Goal: Task Accomplishment & Management: Manage account settings

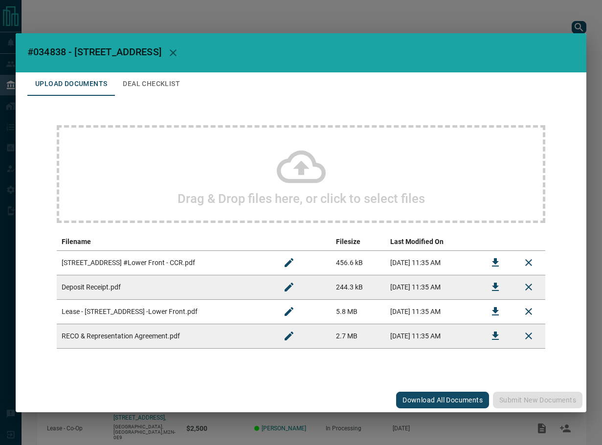
click at [56, 51] on span "#034838 - [STREET_ADDRESS]" at bounding box center [94, 52] width 134 height 12
copy span "034838"
click at [497, 317] on icon "Download" at bounding box center [496, 312] width 12 height 12
click at [498, 264] on icon "Download" at bounding box center [496, 263] width 12 height 12
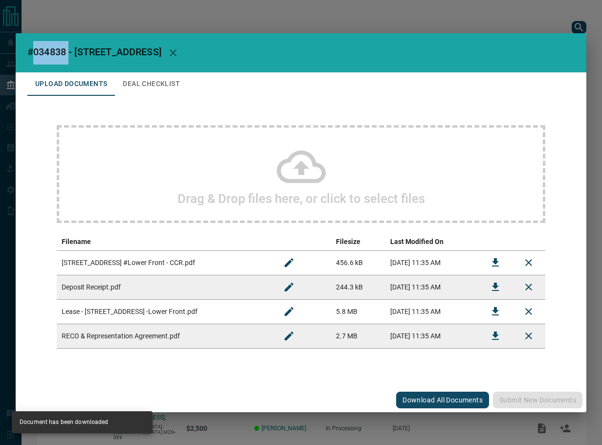
click at [486, 290] on button "Download" at bounding box center [495, 286] width 23 height 23
click at [494, 334] on icon "Download" at bounding box center [496, 336] width 12 height 12
click at [139, 75] on button "Deal Checklist" at bounding box center [151, 83] width 73 height 23
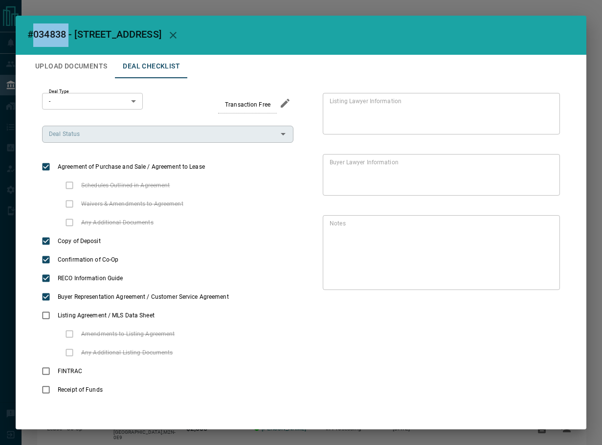
click at [82, 126] on div "Deal Status" at bounding box center [167, 134] width 251 height 17
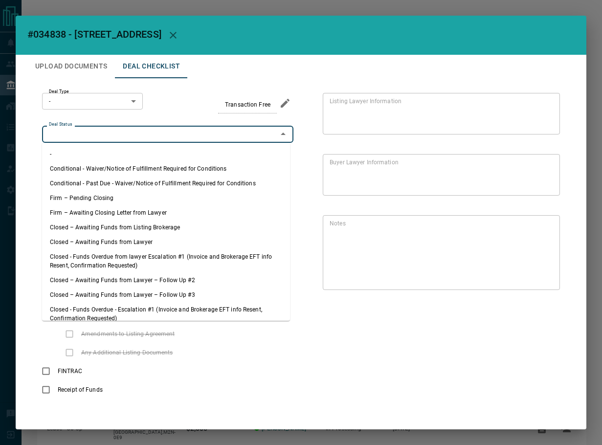
click at [94, 195] on li "Firm – Pending Closing" at bounding box center [166, 198] width 248 height 15
type input "**********"
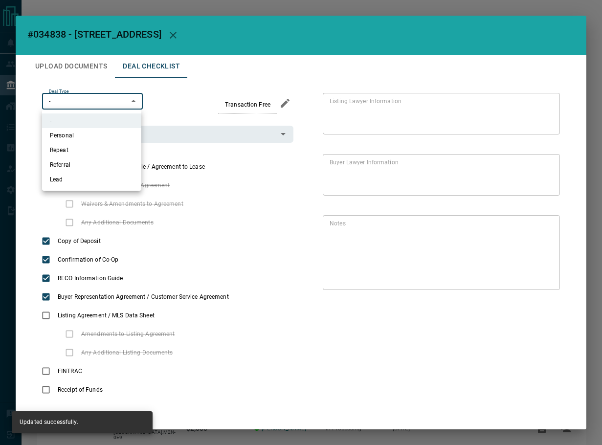
click at [85, 100] on body "Lead Transfers Leads Deals Listings Campaigns Quota Rules Agent Quotas Admin Mo…" at bounding box center [301, 272] width 602 height 545
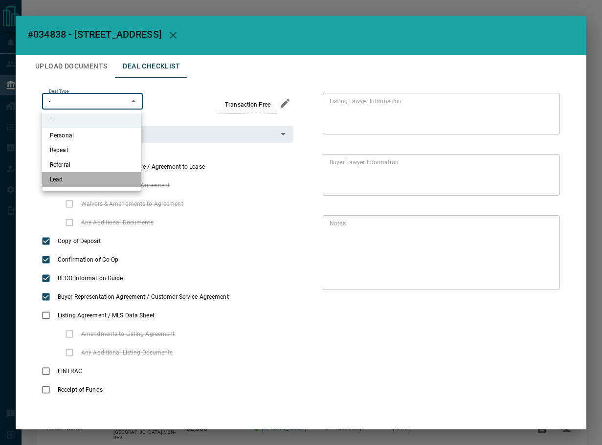
drag, startPoint x: 94, startPoint y: 182, endPoint x: 202, endPoint y: 8, distance: 204.7
click at [94, 182] on li "Lead" at bounding box center [91, 179] width 99 height 15
type input "*"
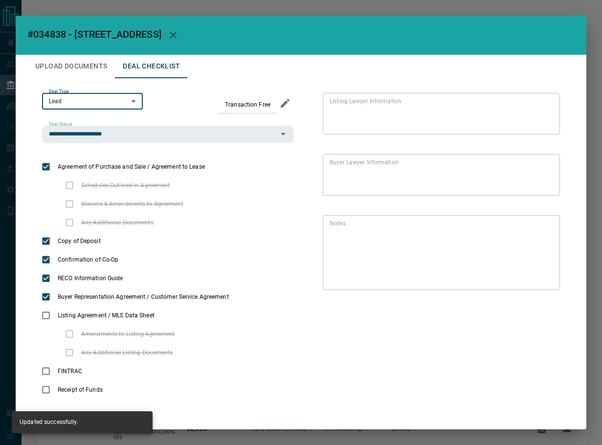
drag, startPoint x: 83, startPoint y: 63, endPoint x: 127, endPoint y: 88, distance: 50.8
click at [83, 63] on button "Upload Documents" at bounding box center [71, 66] width 88 height 23
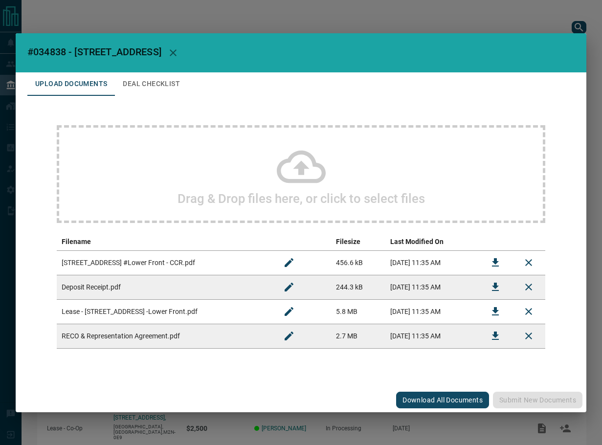
click at [271, 167] on div "Drag & Drop files here, or click to select files" at bounding box center [301, 174] width 489 height 98
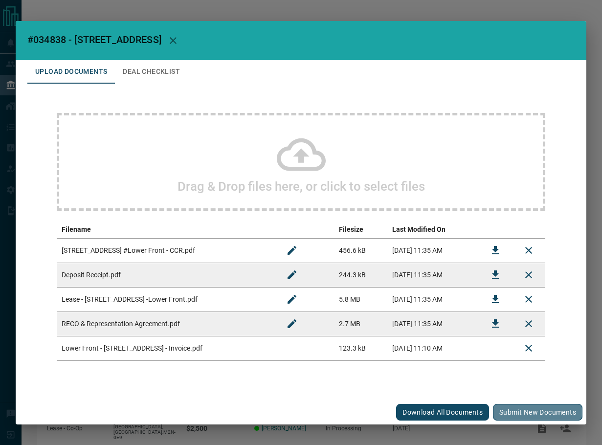
click at [526, 408] on button "Submit new documents" at bounding box center [538, 412] width 90 height 17
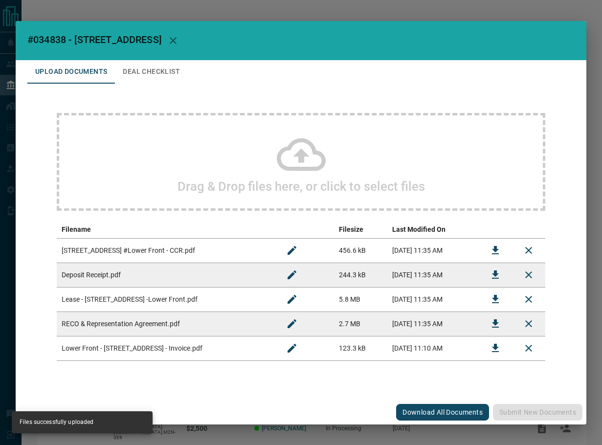
click at [140, 74] on button "Deal Checklist" at bounding box center [151, 71] width 73 height 23
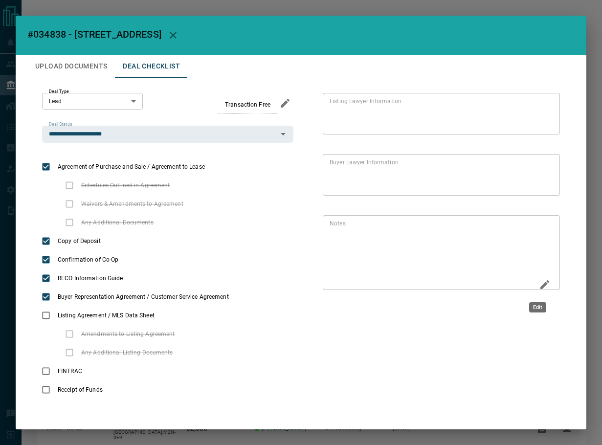
click at [541, 285] on icon "Edit" at bounding box center [545, 285] width 12 height 12
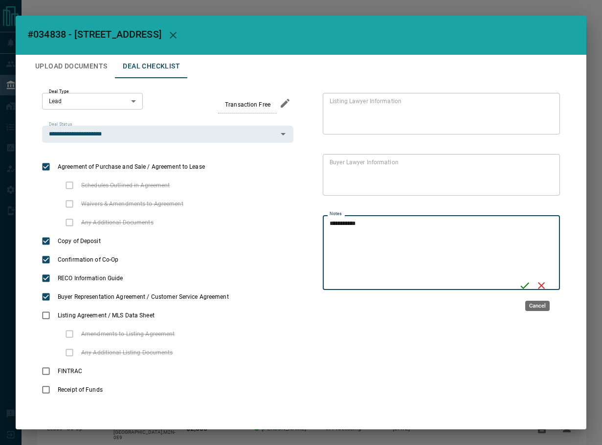
type textarea "**********"
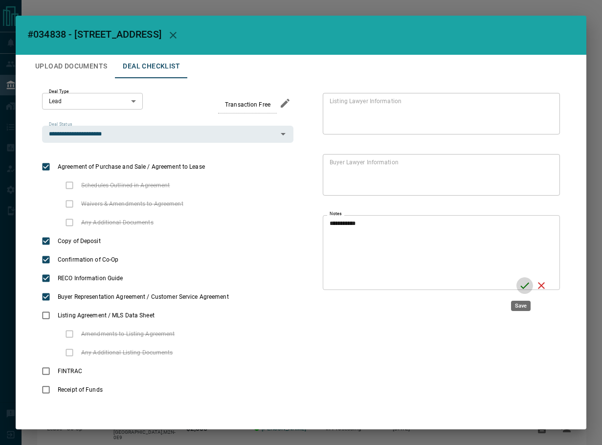
click at [526, 286] on icon "Save" at bounding box center [525, 286] width 12 height 12
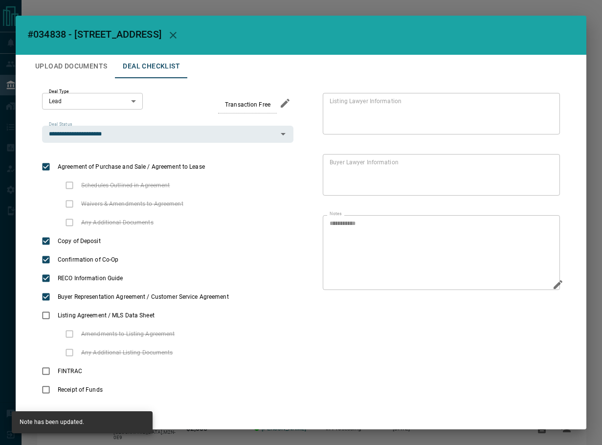
click at [179, 39] on icon "button" at bounding box center [173, 35] width 12 height 12
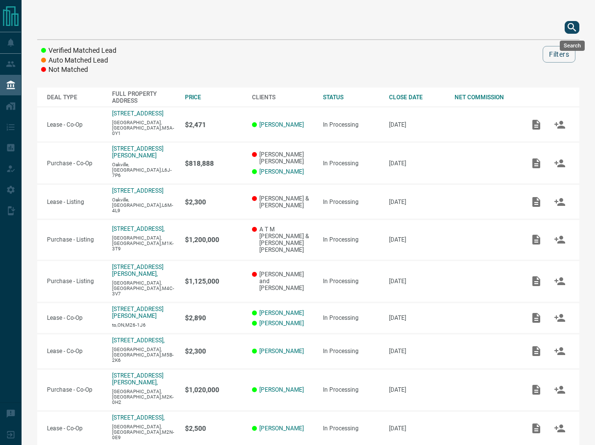
click at [575, 34] on div "Search" at bounding box center [572, 43] width 27 height 18
click at [572, 24] on icon "search button" at bounding box center [571, 27] width 8 height 8
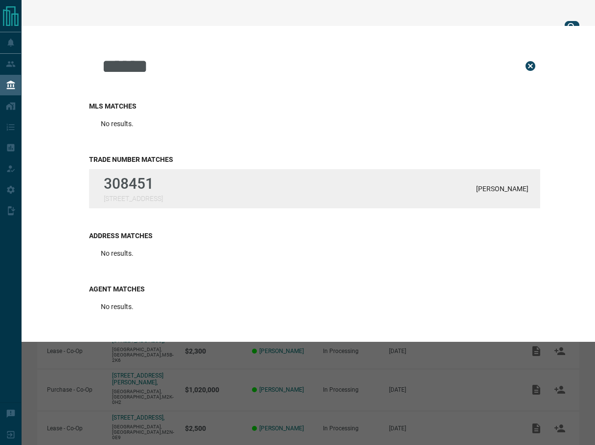
type input "******"
drag, startPoint x: 149, startPoint y: 187, endPoint x: 204, endPoint y: 56, distance: 142.5
click at [149, 187] on p "308451" at bounding box center [133, 183] width 59 height 17
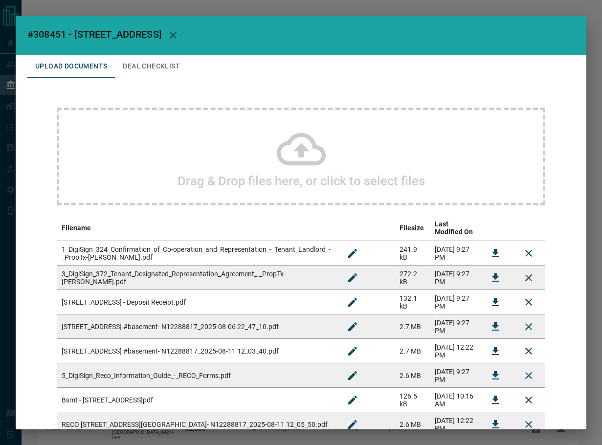
click at [163, 67] on button "Deal Checklist" at bounding box center [151, 66] width 73 height 23
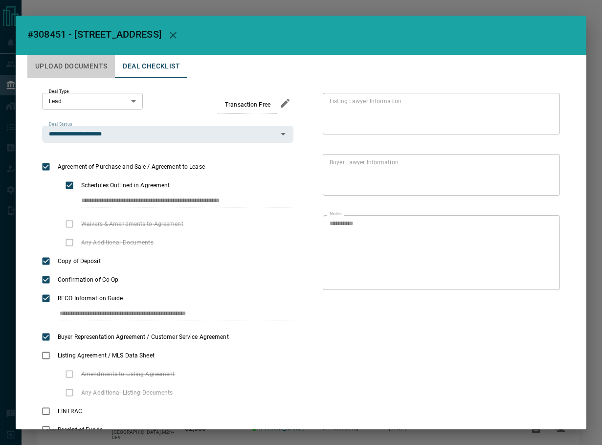
click at [73, 59] on button "Upload Documents" at bounding box center [71, 66] width 88 height 23
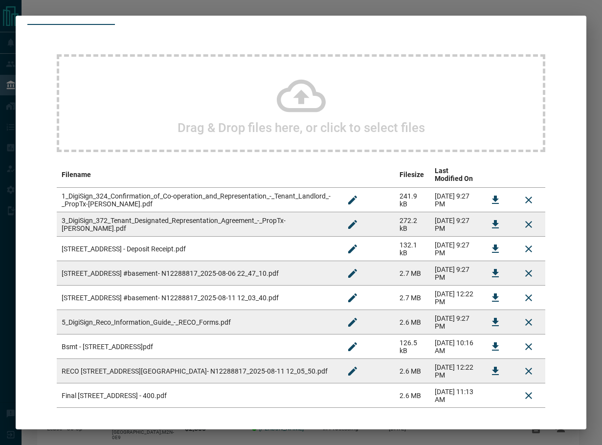
scroll to position [96, 0]
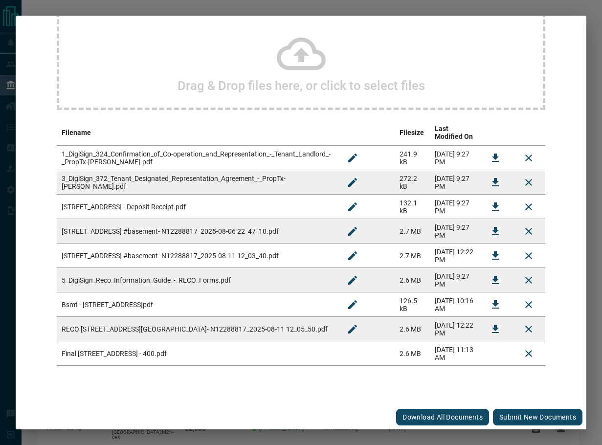
drag, startPoint x: 511, startPoint y: 409, endPoint x: 501, endPoint y: 402, distance: 11.8
click at [511, 409] on button "Submit new documents" at bounding box center [538, 417] width 90 height 17
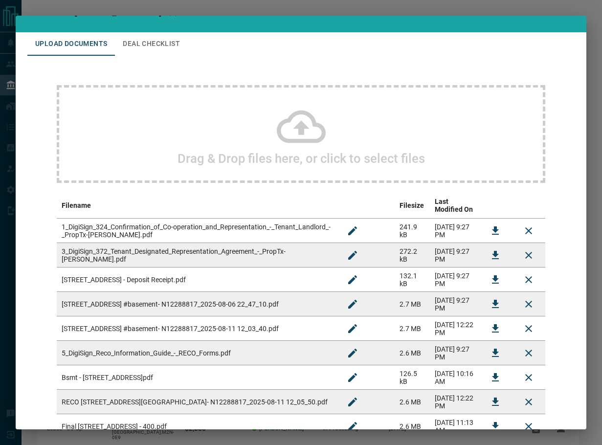
scroll to position [0, 0]
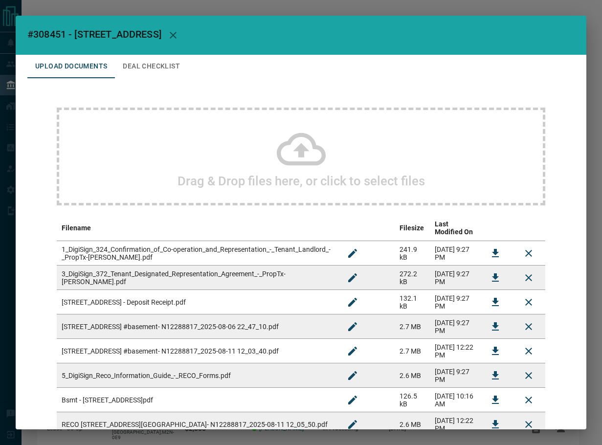
click at [164, 71] on button "Deal Checklist" at bounding box center [151, 66] width 73 height 23
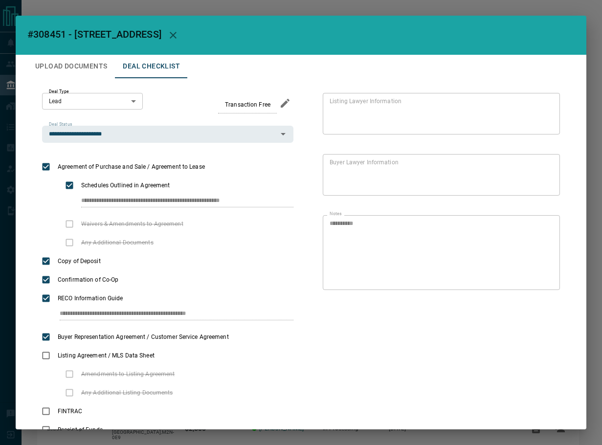
click at [179, 33] on icon "button" at bounding box center [173, 35] width 12 height 12
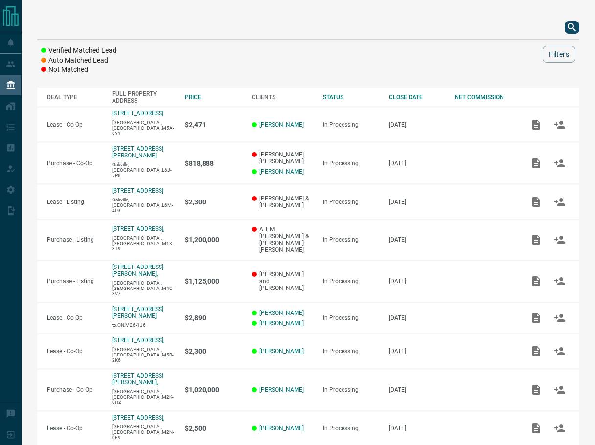
click at [577, 28] on icon "search button" at bounding box center [572, 28] width 12 height 12
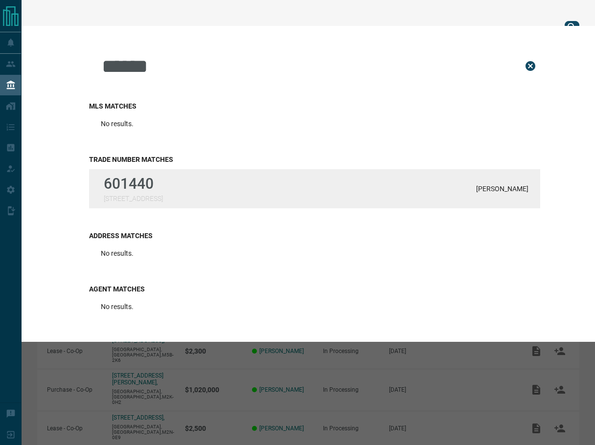
type input "******"
click at [119, 187] on p "601440" at bounding box center [133, 183] width 59 height 17
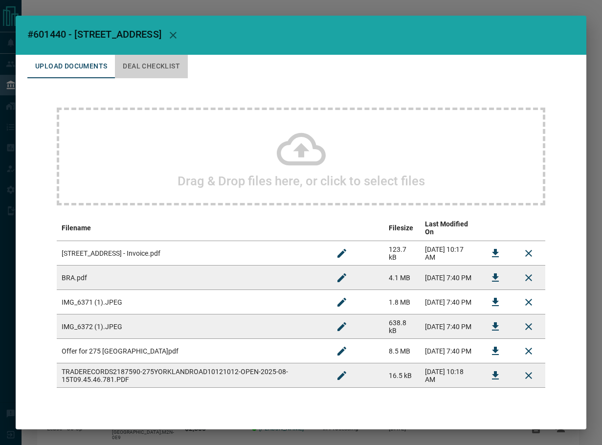
click at [143, 68] on button "Deal Checklist" at bounding box center [151, 66] width 73 height 23
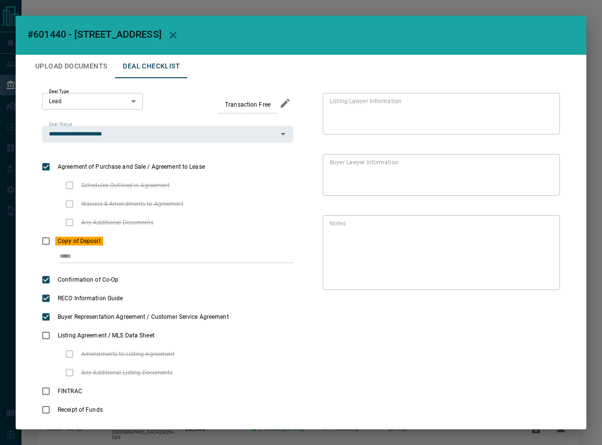
click at [69, 66] on button "Upload Documents" at bounding box center [71, 66] width 88 height 23
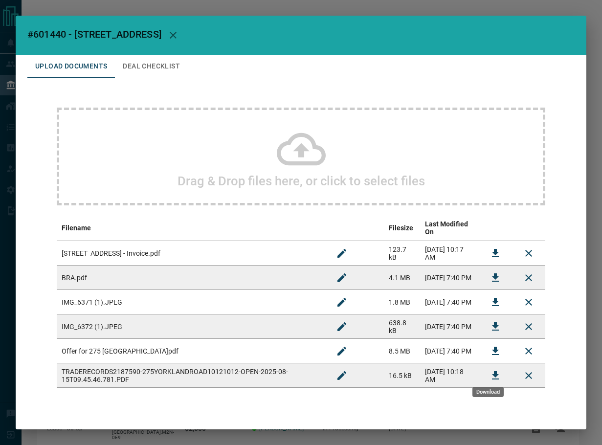
click at [492, 371] on icon "Download" at bounding box center [495, 375] width 7 height 8
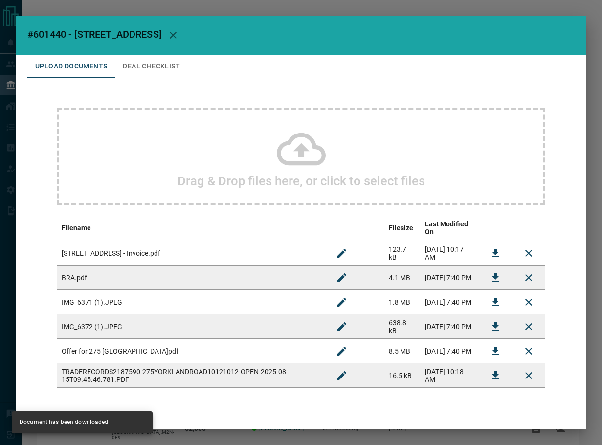
click at [150, 61] on button "Deal Checklist" at bounding box center [151, 66] width 73 height 23
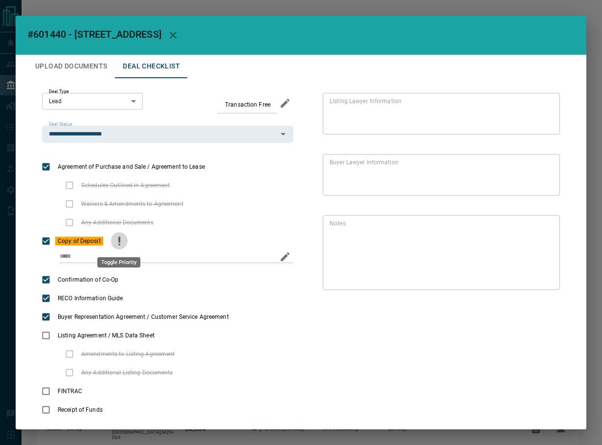
click at [118, 245] on icon "priority" at bounding box center [119, 241] width 12 height 12
click at [539, 279] on icon "Edit" at bounding box center [545, 285] width 12 height 12
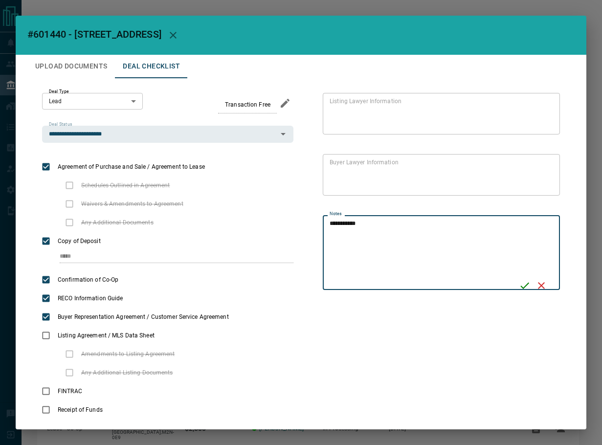
type textarea "**********"
click at [519, 280] on button "Save" at bounding box center [525, 285] width 17 height 17
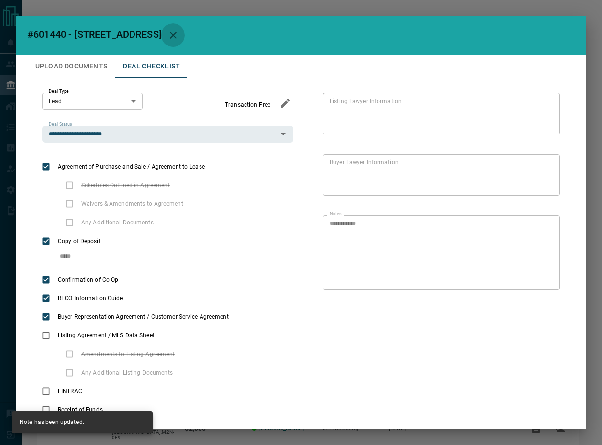
click at [168, 35] on icon "button" at bounding box center [173, 35] width 12 height 12
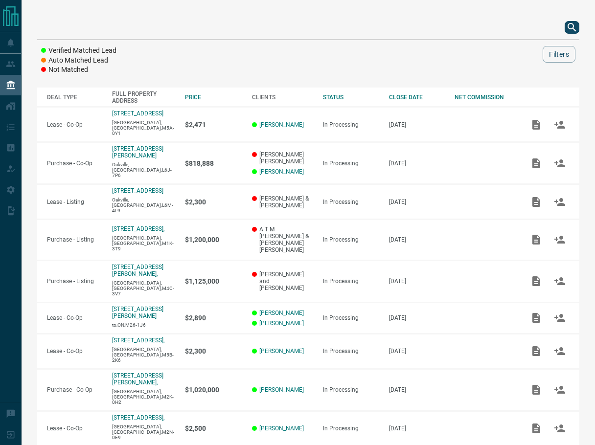
click at [566, 23] on icon "search button" at bounding box center [572, 28] width 12 height 12
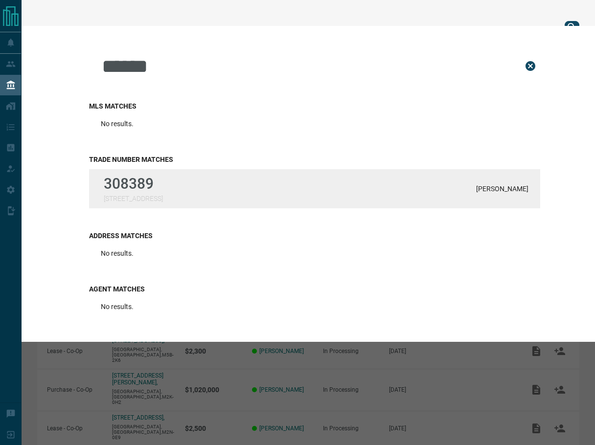
type input "******"
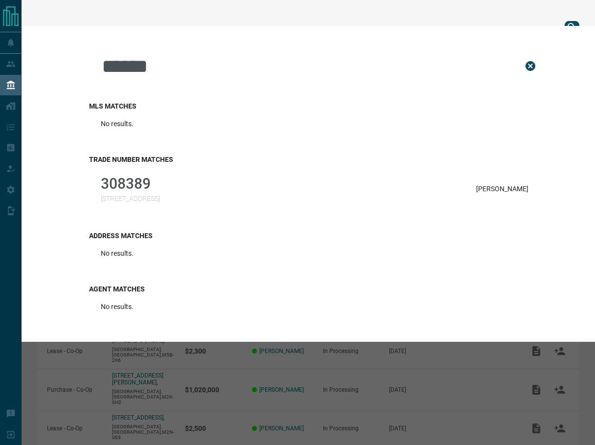
drag, startPoint x: 163, startPoint y: 188, endPoint x: 174, endPoint y: 187, distance: 11.3
click at [160, 188] on p "308389" at bounding box center [130, 183] width 59 height 17
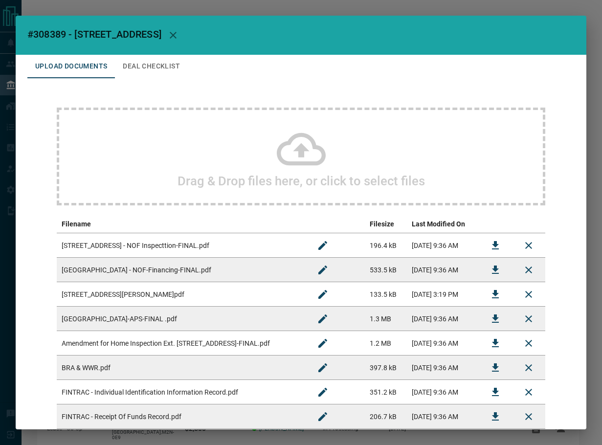
click at [158, 63] on button "Deal Checklist" at bounding box center [151, 66] width 73 height 23
